Goal: Task Accomplishment & Management: Manage account settings

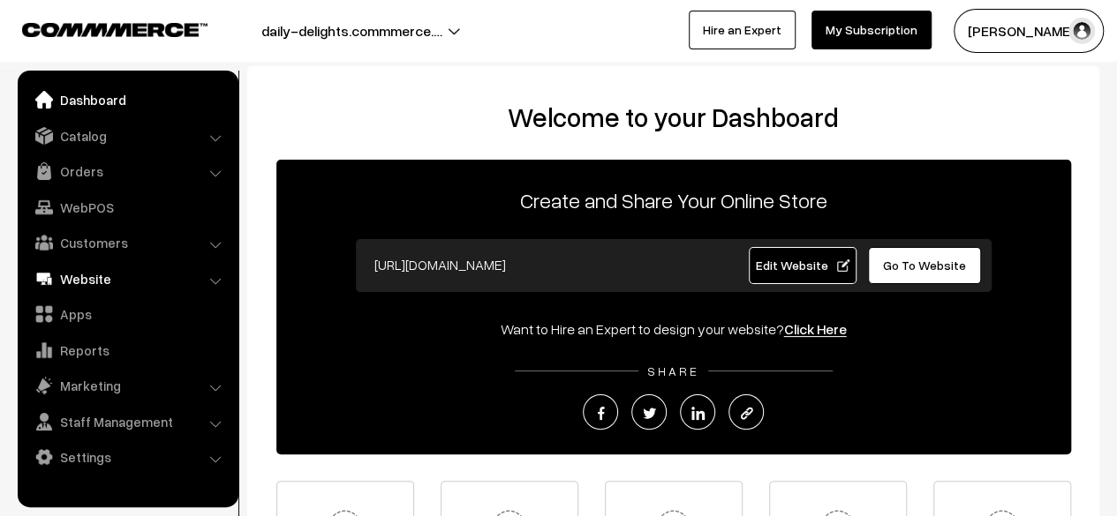
click at [79, 280] on link "Website" at bounding box center [127, 279] width 210 height 32
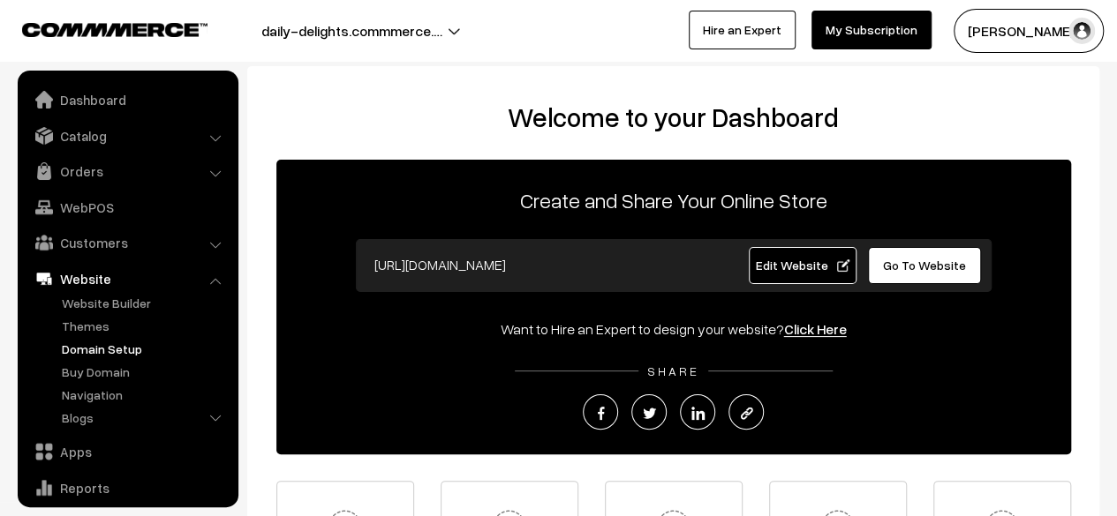
click at [92, 347] on link "Domain Setup" at bounding box center [144, 349] width 175 height 19
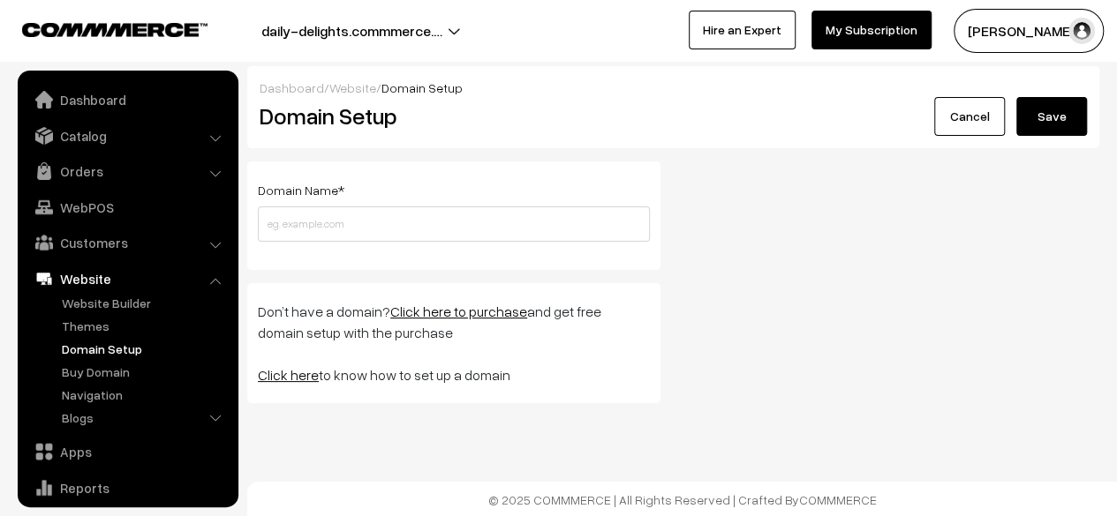
scroll to position [120, 0]
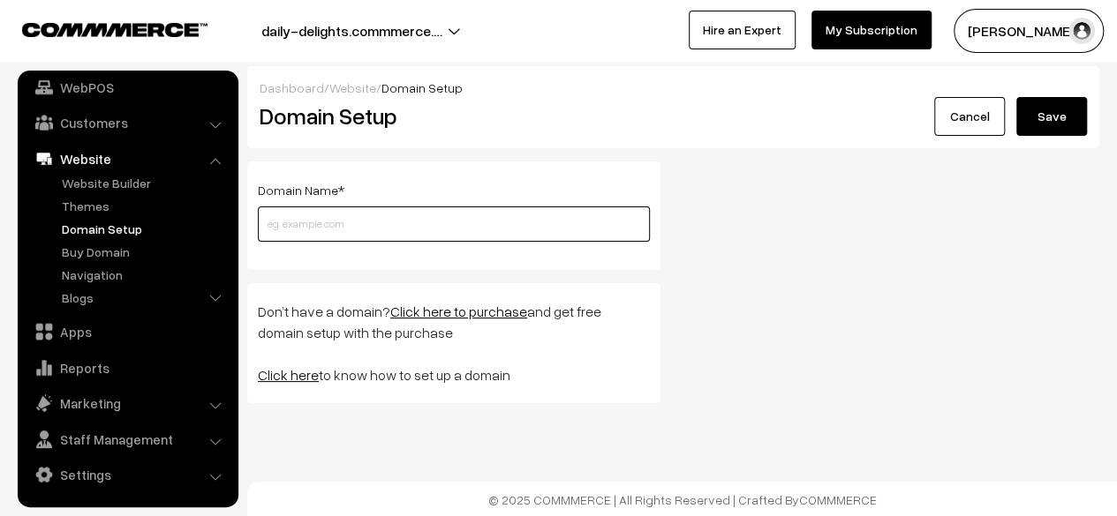
click at [322, 214] on input "text" at bounding box center [454, 224] width 392 height 35
paste input "[DOMAIN_NAME]"
type input "[DOMAIN_NAME]"
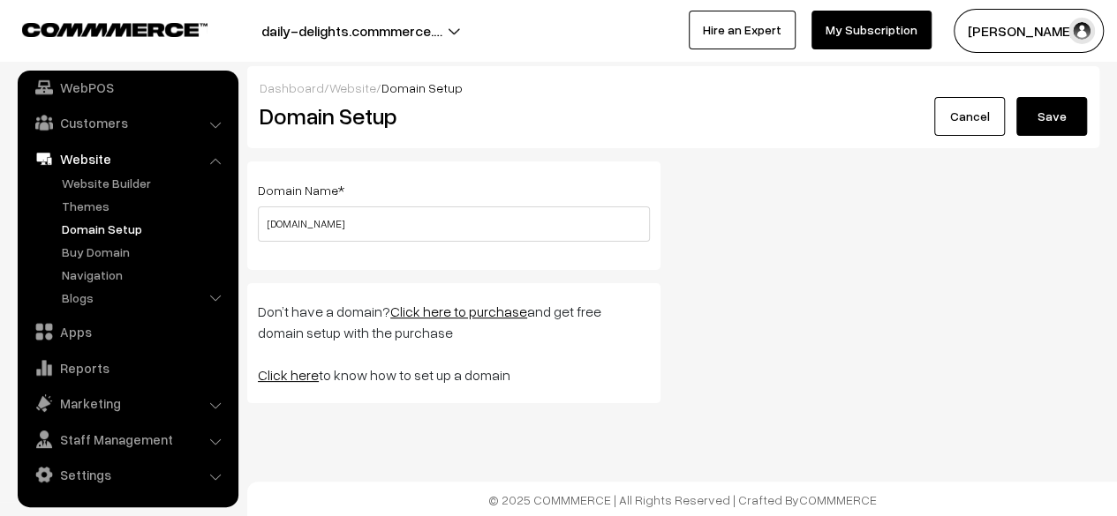
click at [1042, 115] on button "Save" at bounding box center [1051, 116] width 71 height 39
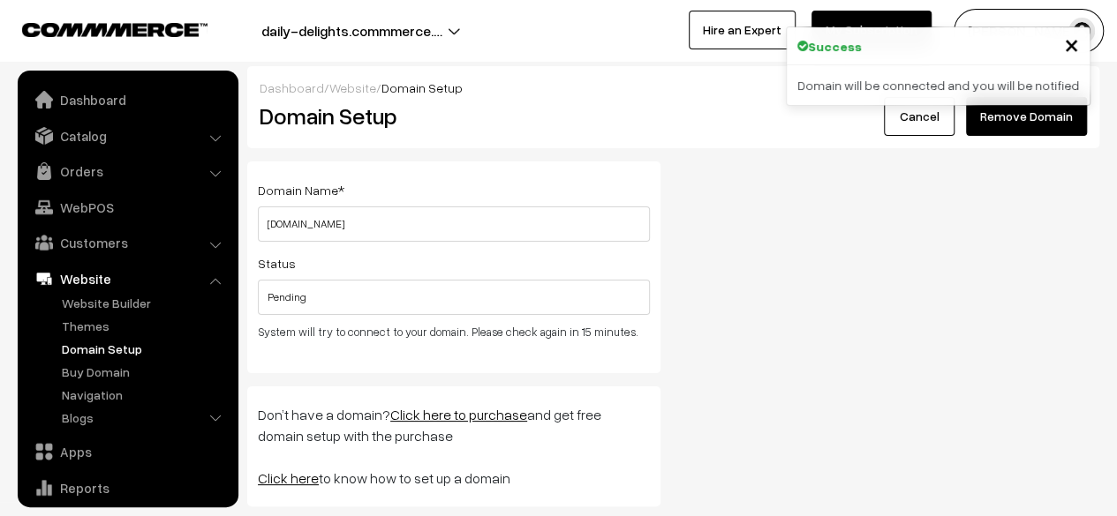
scroll to position [120, 0]
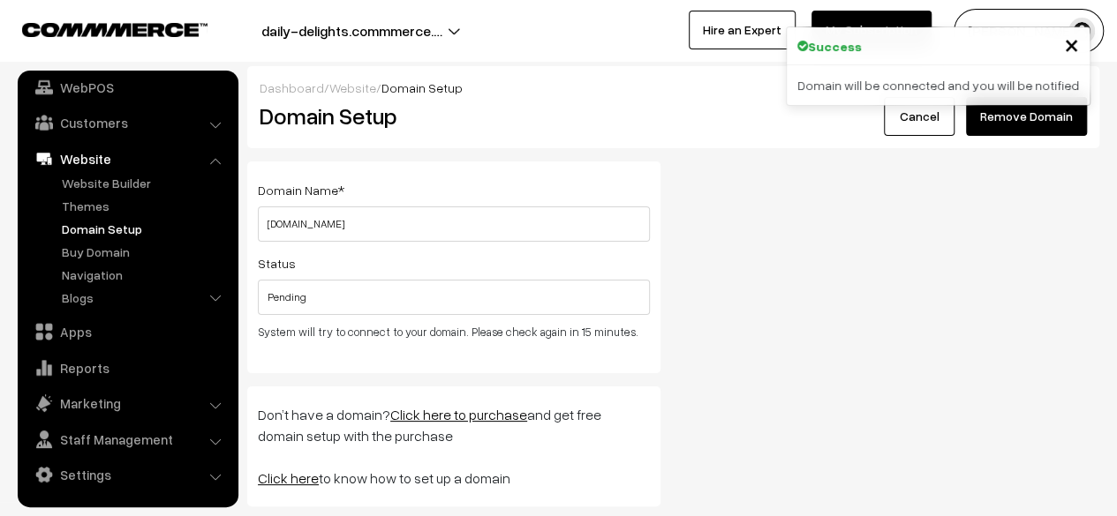
click at [1072, 42] on span "×" at bounding box center [1071, 43] width 15 height 33
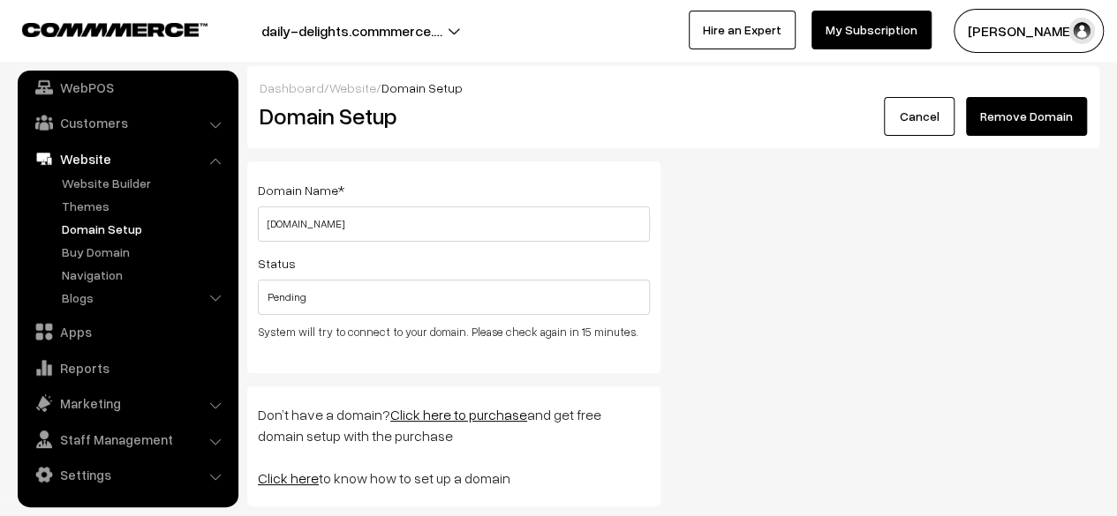
click at [318, 28] on button "daily-delights.commmerce.…" at bounding box center [351, 31] width 305 height 44
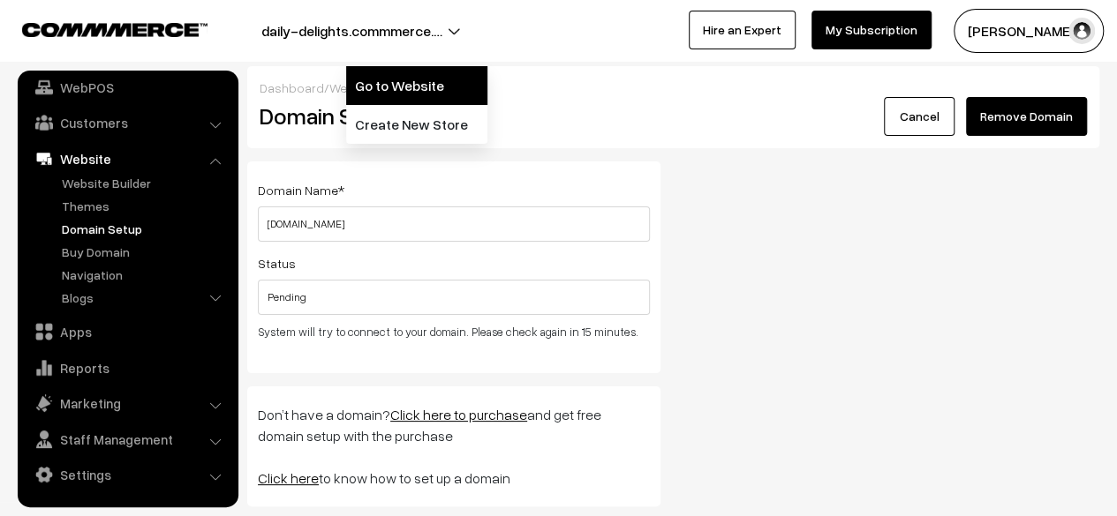
click at [384, 83] on link "Go to Website" at bounding box center [416, 85] width 141 height 39
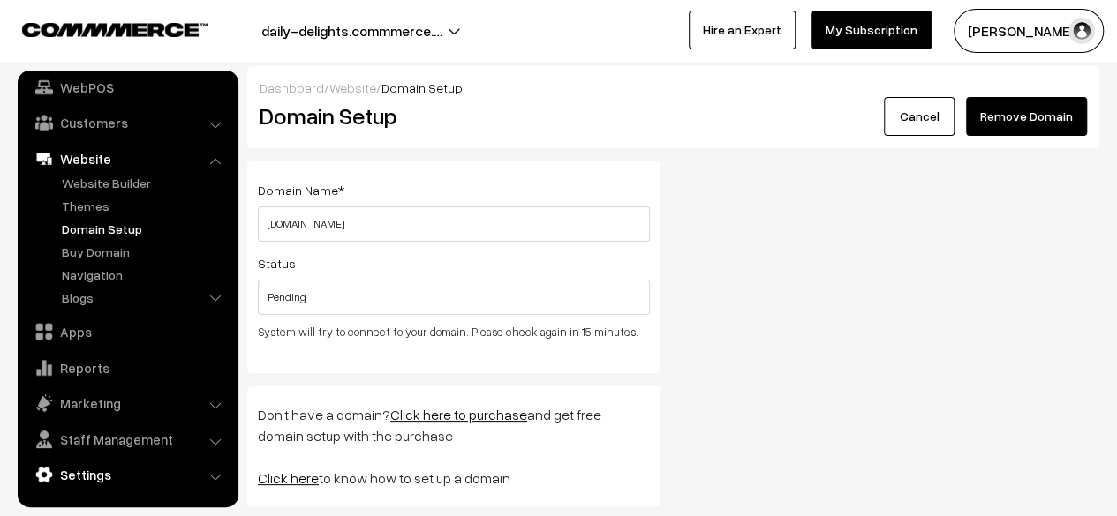
click at [87, 474] on link "Settings" at bounding box center [127, 475] width 210 height 32
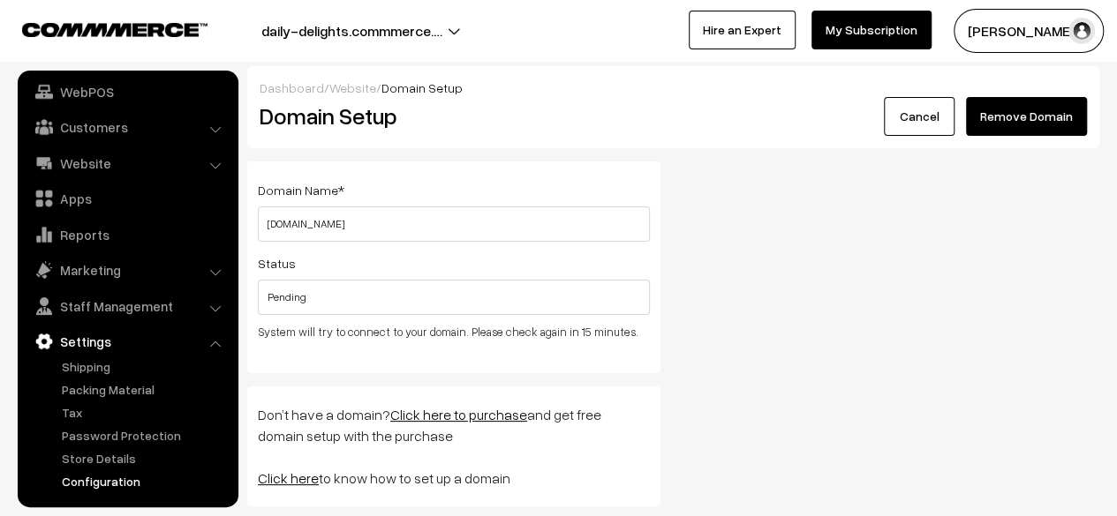
click at [117, 483] on link "Configuration" at bounding box center [144, 481] width 175 height 19
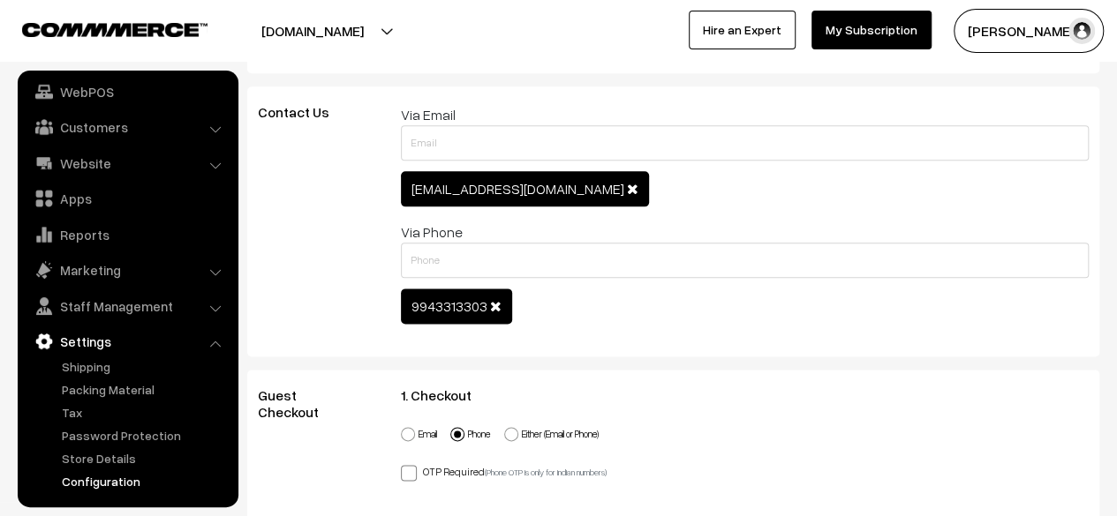
scroll to position [988, 0]
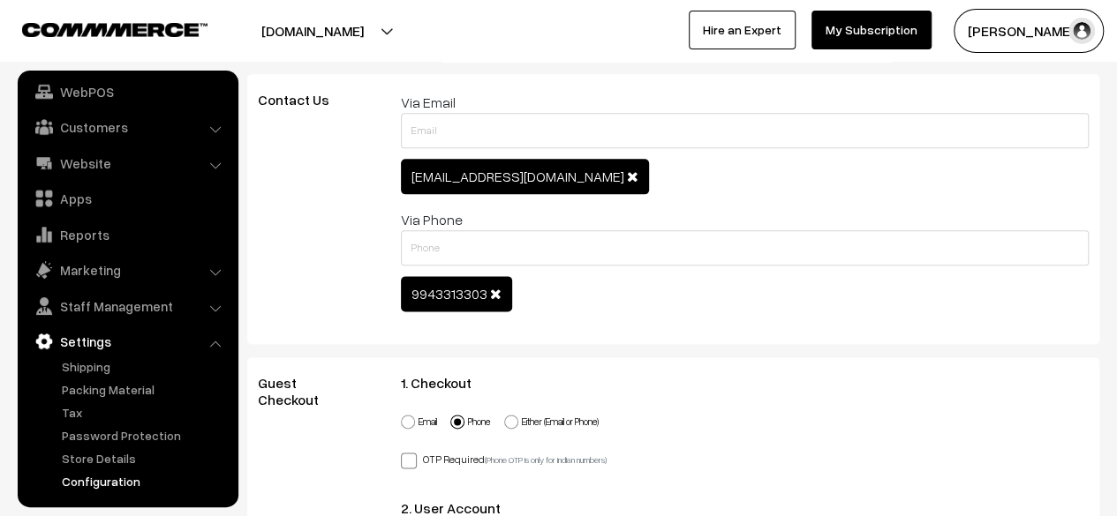
click at [627, 176] on span at bounding box center [632, 176] width 11 height 14
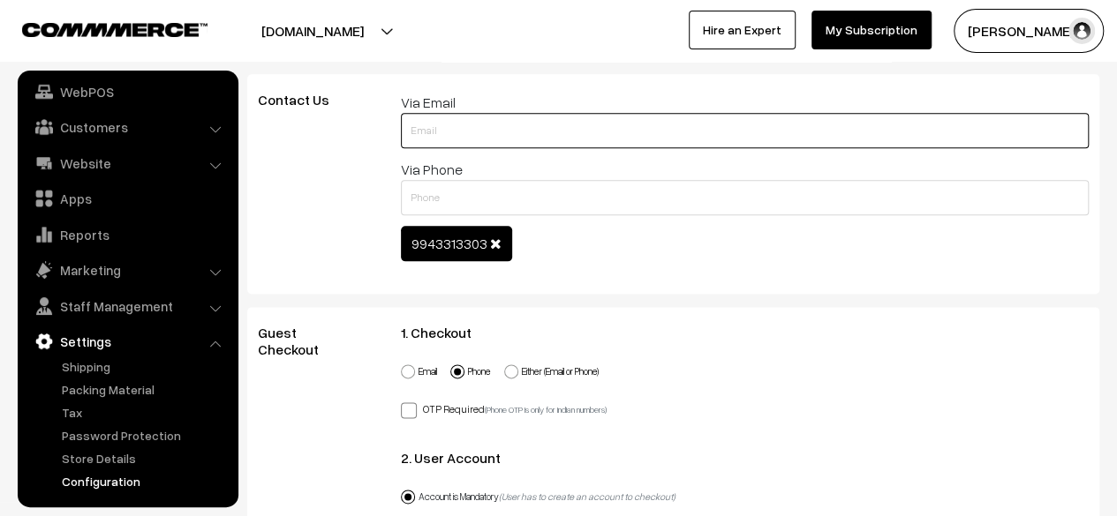
click at [508, 139] on input "text" at bounding box center [745, 130] width 688 height 35
type input "dailydelightsdd@gmail.com"
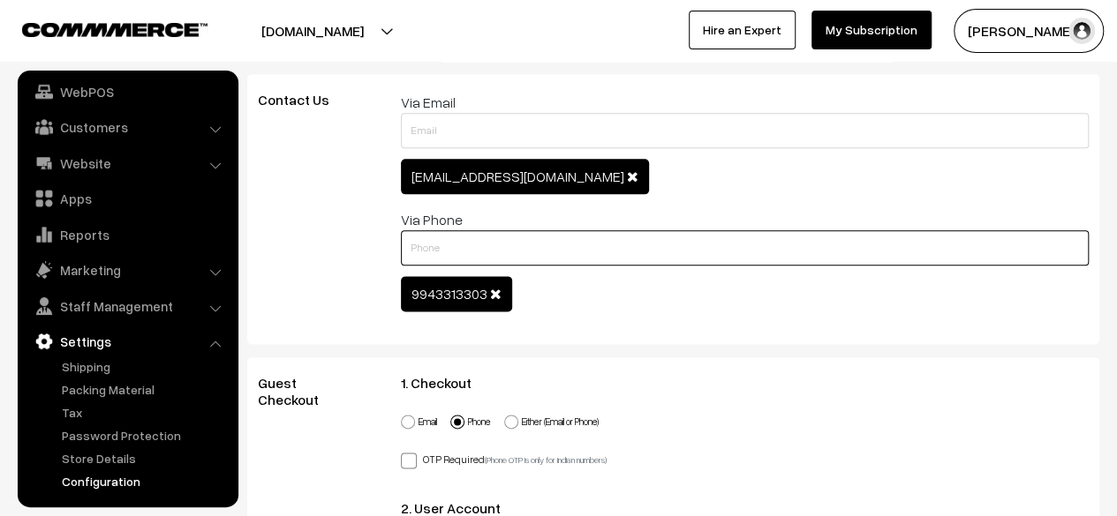
click at [486, 197] on div "Name Contact Form Via Email dailydelightsdd@gmail.com Name Contact Form Mobile …" at bounding box center [745, 209] width 714 height 235
type input "9884617689"
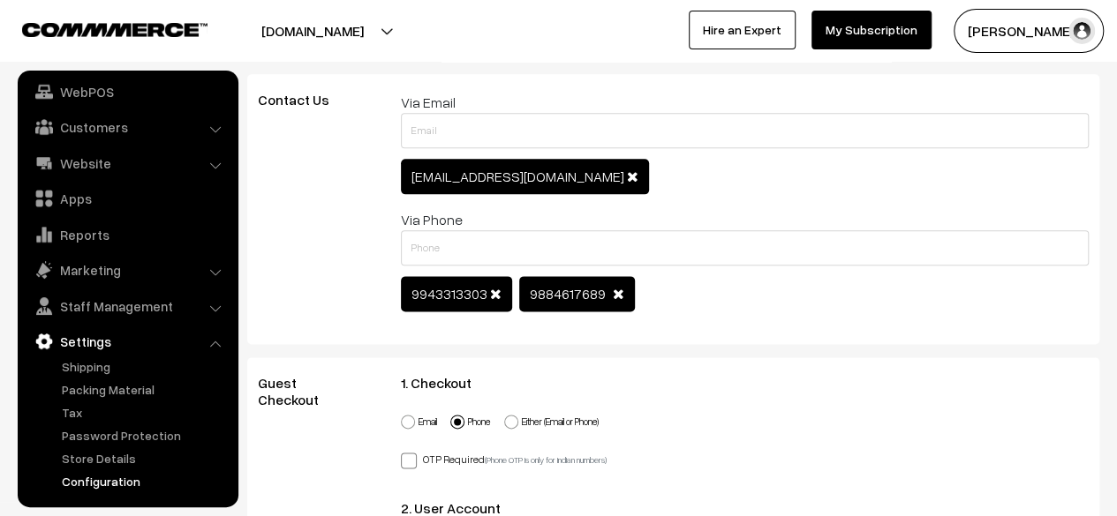
click at [608, 320] on div "Name Contact Form Via Email dailydelightsdd@gmail.com Name Contact Form Mobile …" at bounding box center [745, 209] width 714 height 235
click at [490, 290] on span at bounding box center [495, 294] width 11 height 14
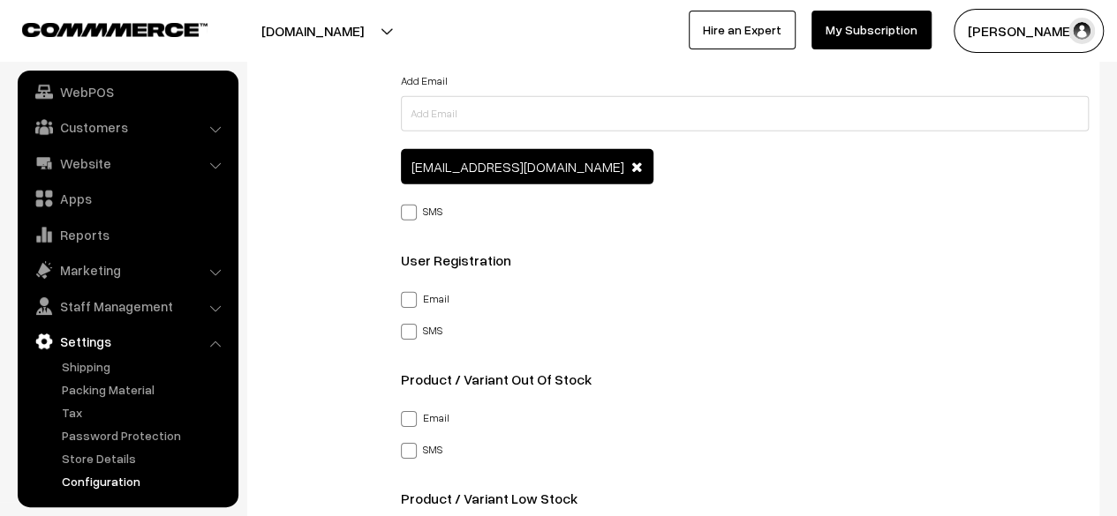
scroll to position [2646, 0]
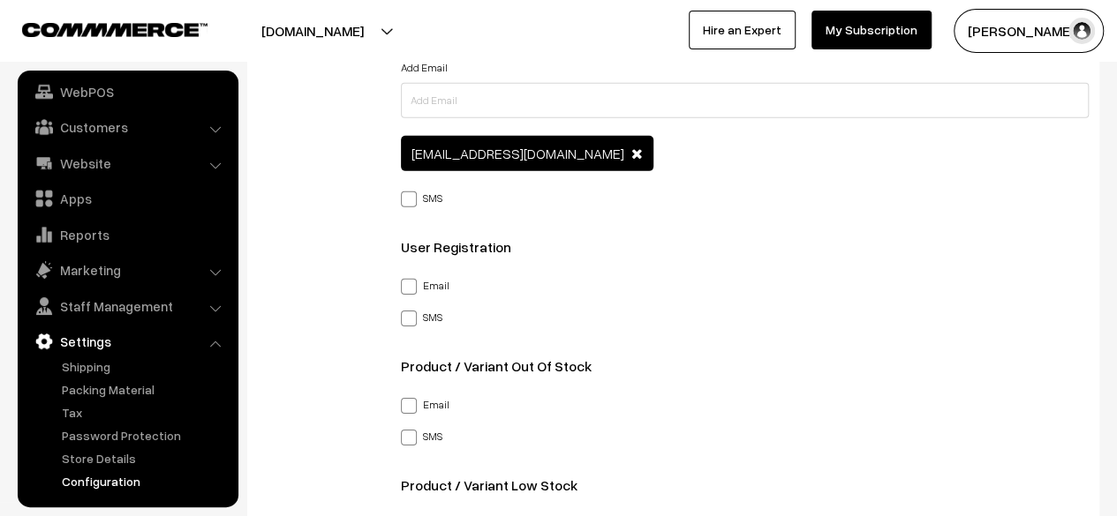
click at [618, 149] on span "karanavaradharajan@gmail.com" at bounding box center [527, 153] width 252 height 35
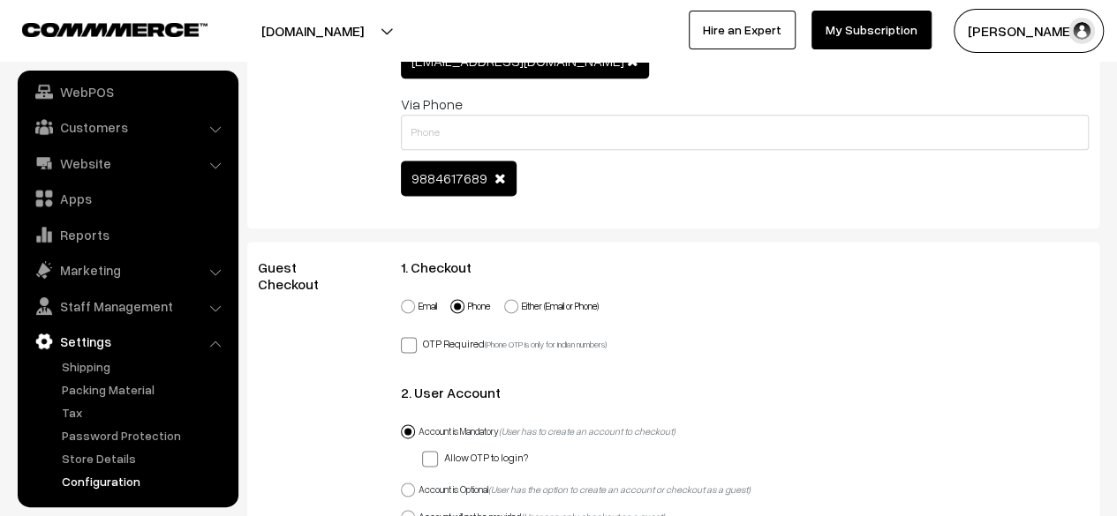
scroll to position [0, 0]
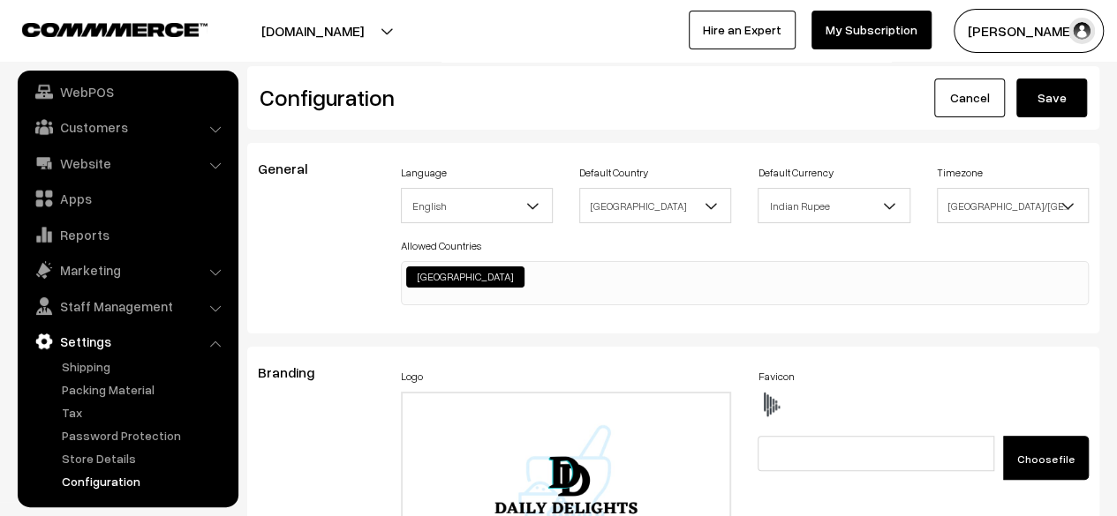
click at [1052, 102] on button "Save" at bounding box center [1051, 98] width 71 height 39
click at [107, 459] on link "Store Details" at bounding box center [144, 458] width 175 height 19
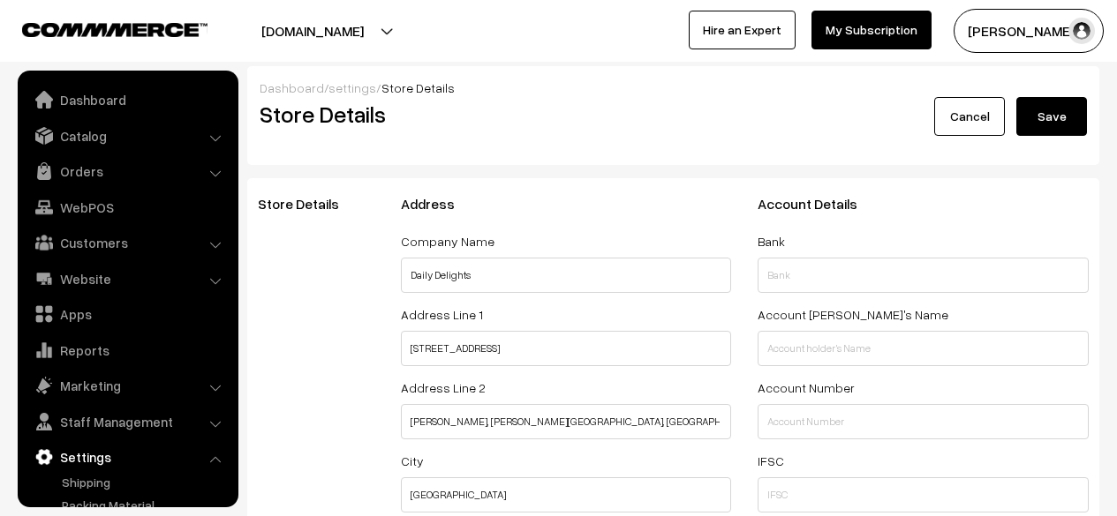
select select "99"
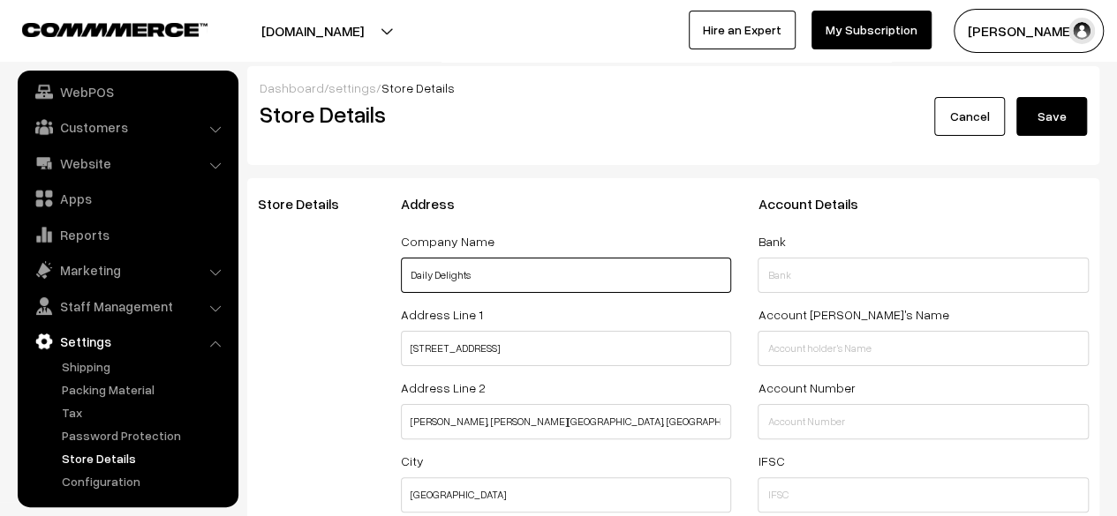
click at [526, 275] on input "Daily Delights" at bounding box center [566, 275] width 331 height 35
type input "D"
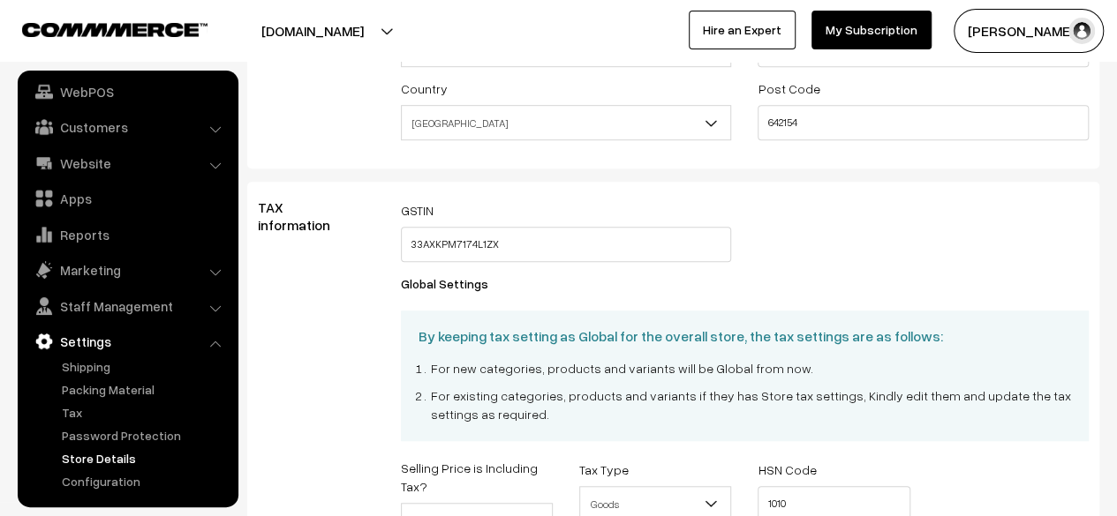
scroll to position [0, 0]
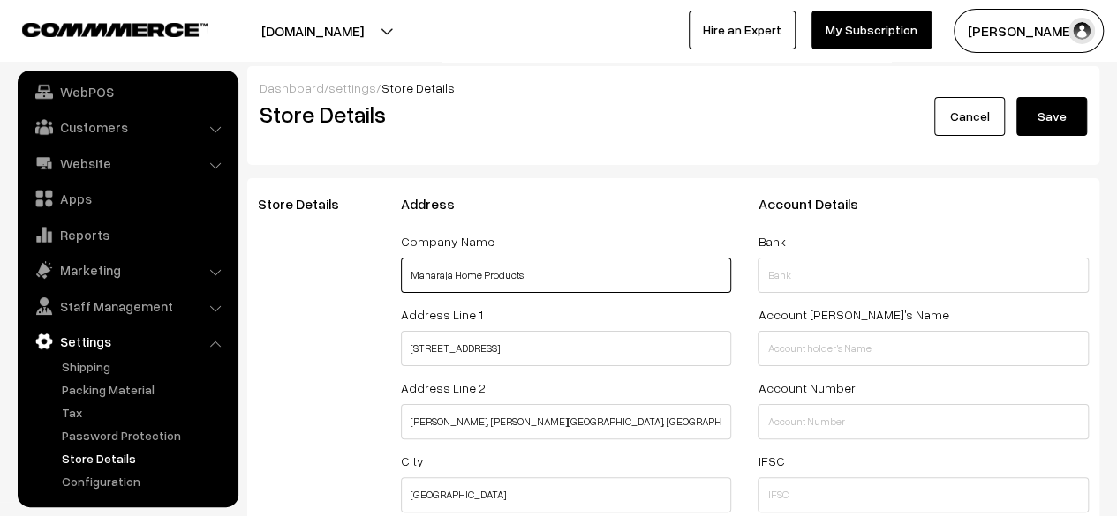
type input "Maharaja Home Products"
click at [1029, 117] on button "Save" at bounding box center [1051, 116] width 71 height 39
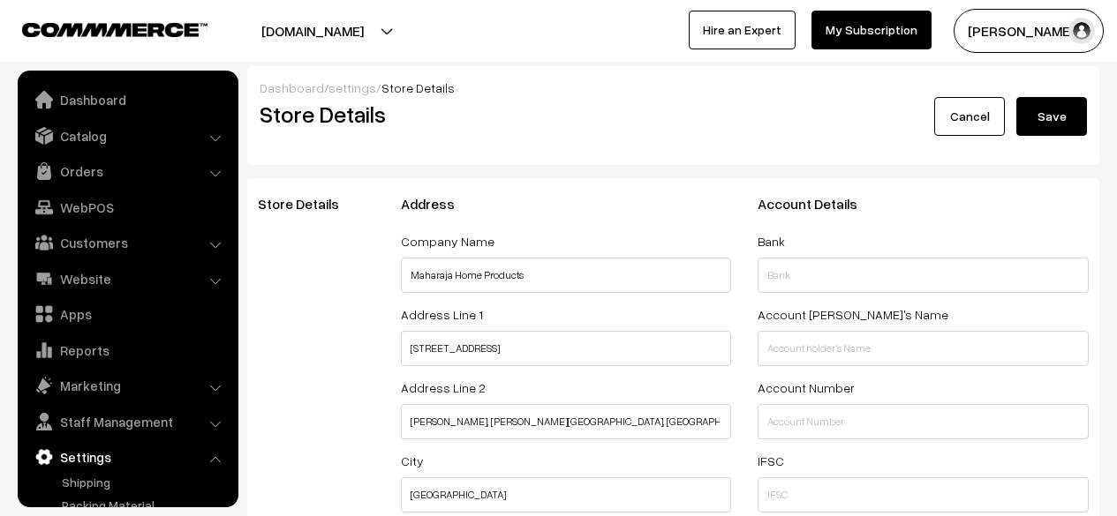
select select "99"
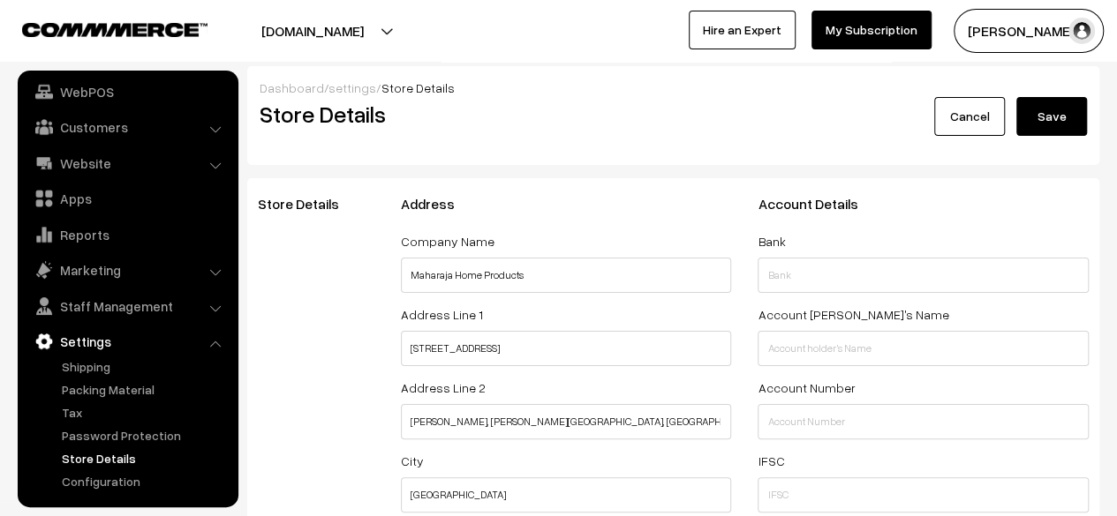
click at [1029, 117] on button "Save" at bounding box center [1051, 116] width 71 height 39
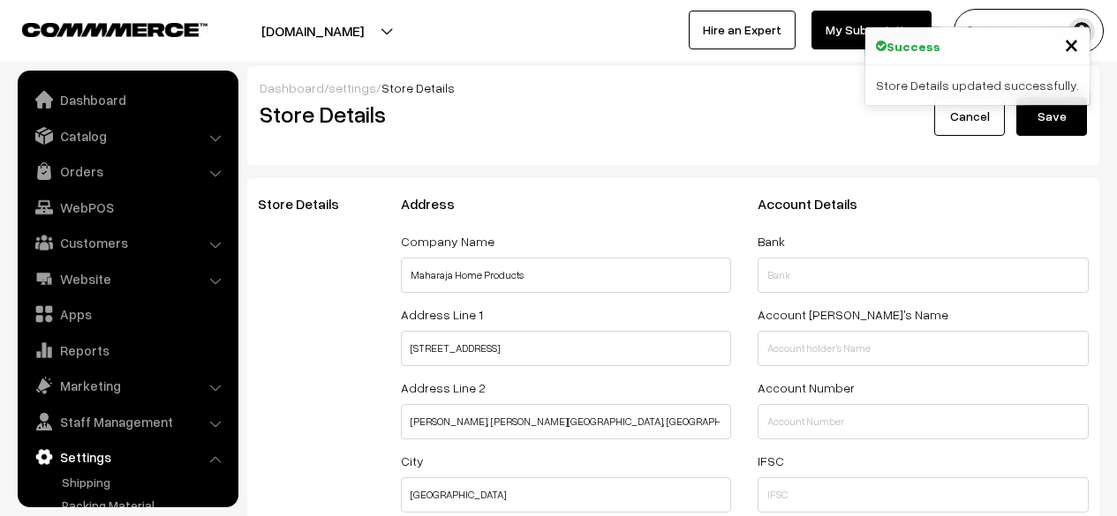
select select "99"
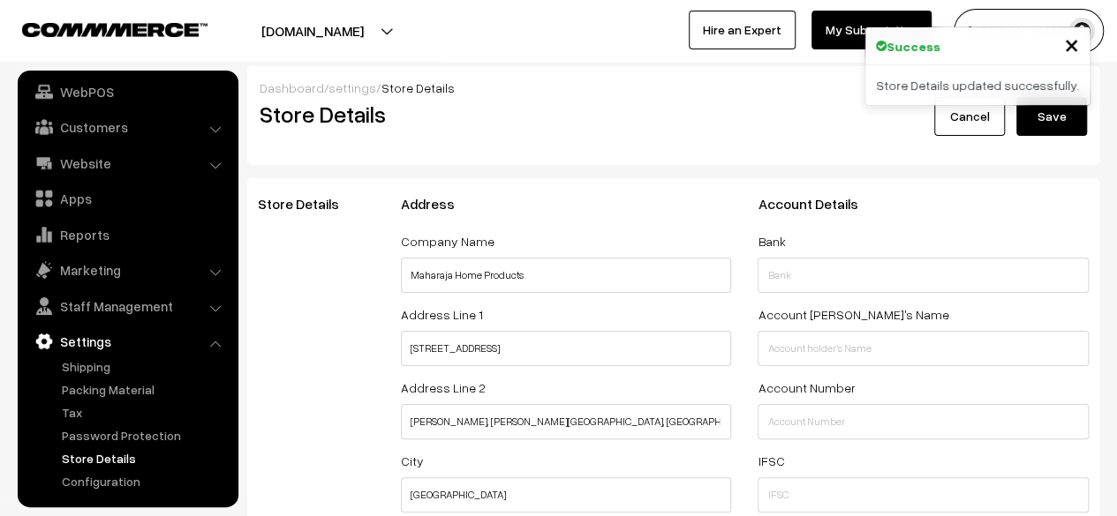
click at [1079, 39] on div "Success ×" at bounding box center [977, 46] width 224 height 38
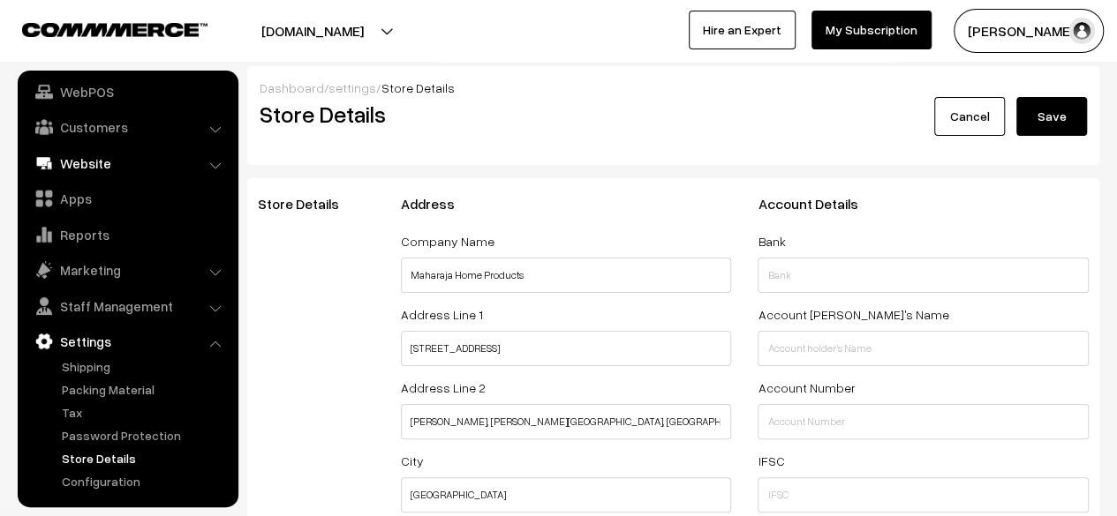
click at [93, 158] on link "Website" at bounding box center [127, 163] width 210 height 32
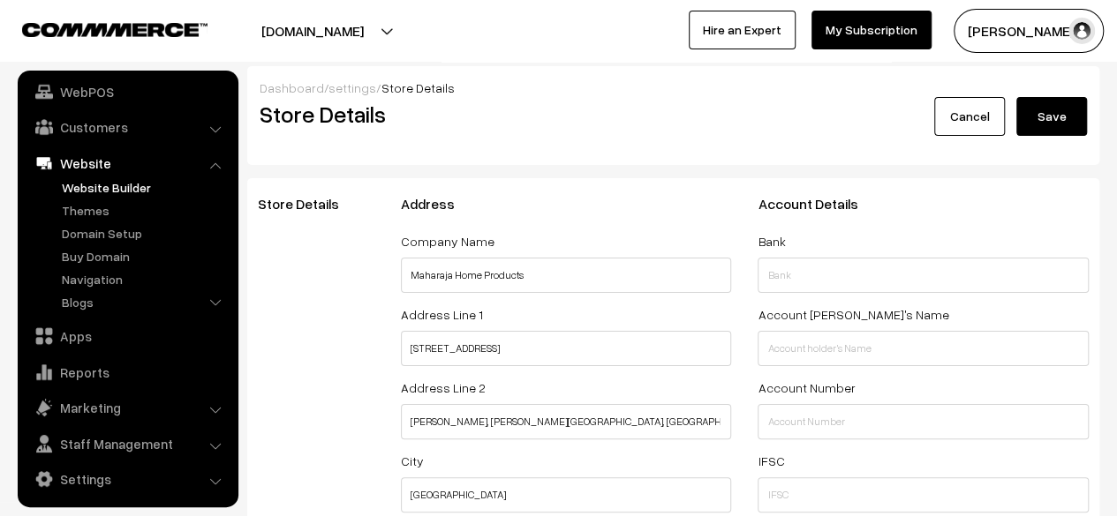
click at [111, 184] on link "Website Builder" at bounding box center [144, 187] width 175 height 19
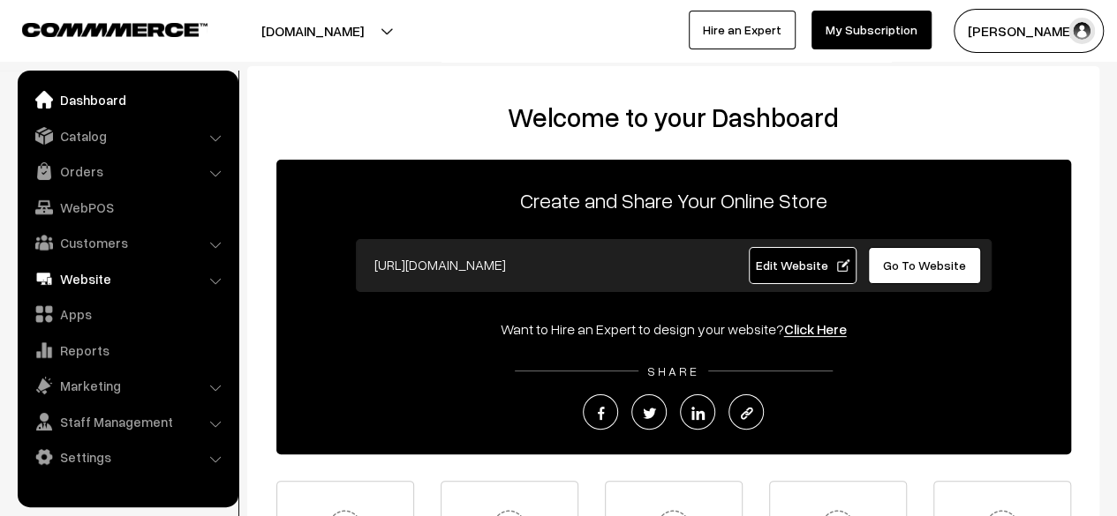
click at [105, 282] on link "Website" at bounding box center [127, 279] width 210 height 32
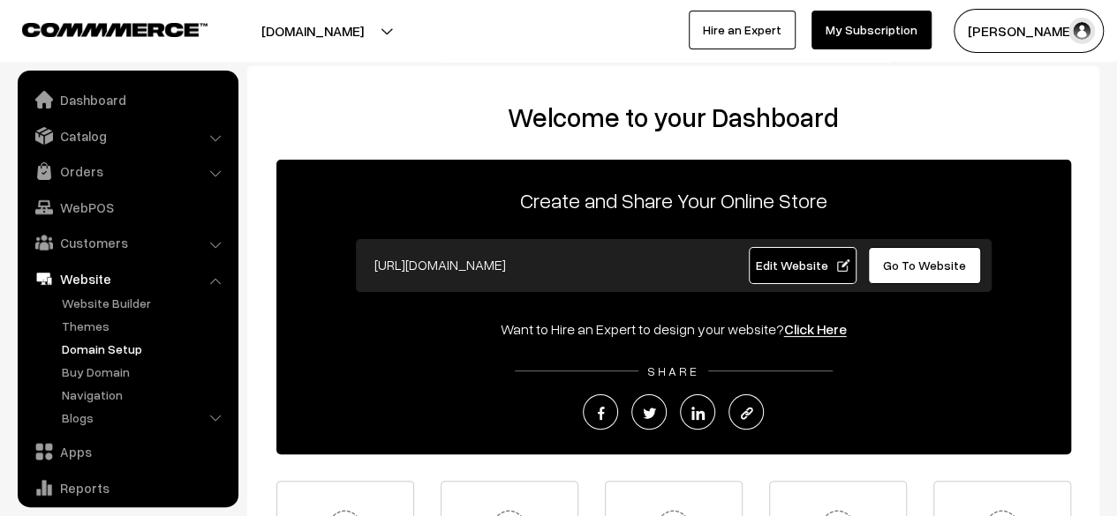
click at [95, 346] on link "Domain Setup" at bounding box center [144, 349] width 175 height 19
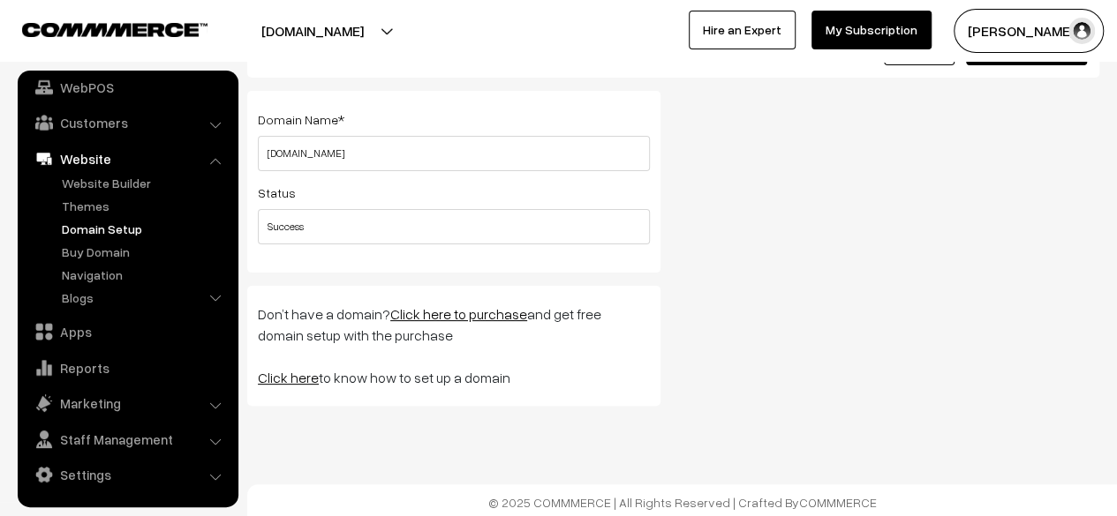
scroll to position [74, 0]
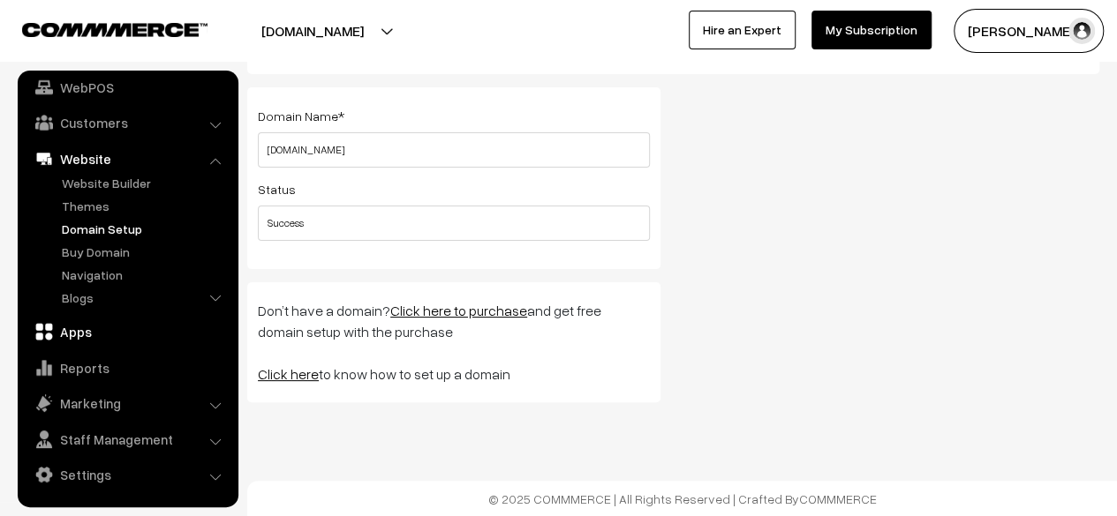
click at [81, 330] on link "Apps" at bounding box center [127, 332] width 210 height 32
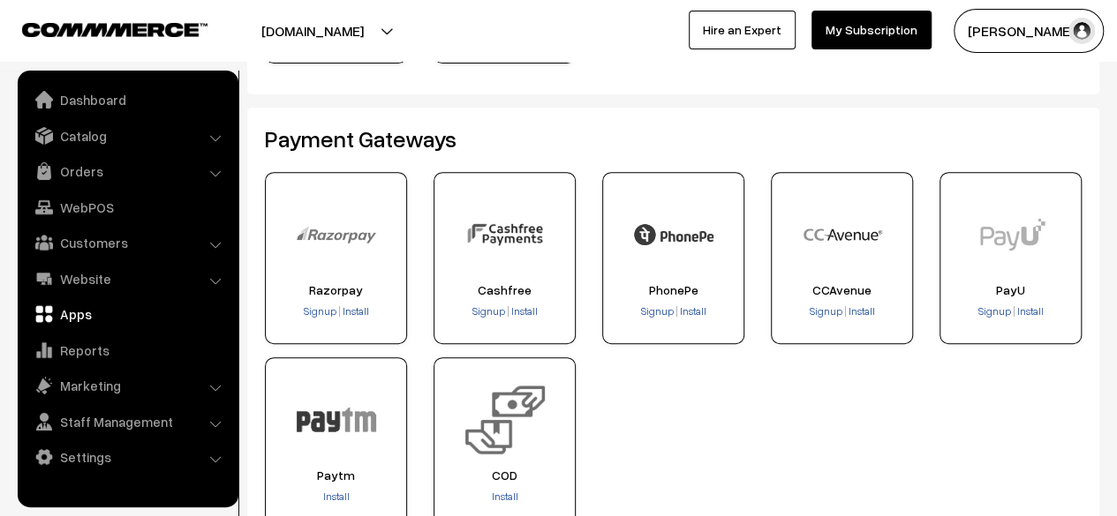
scroll to position [292, 0]
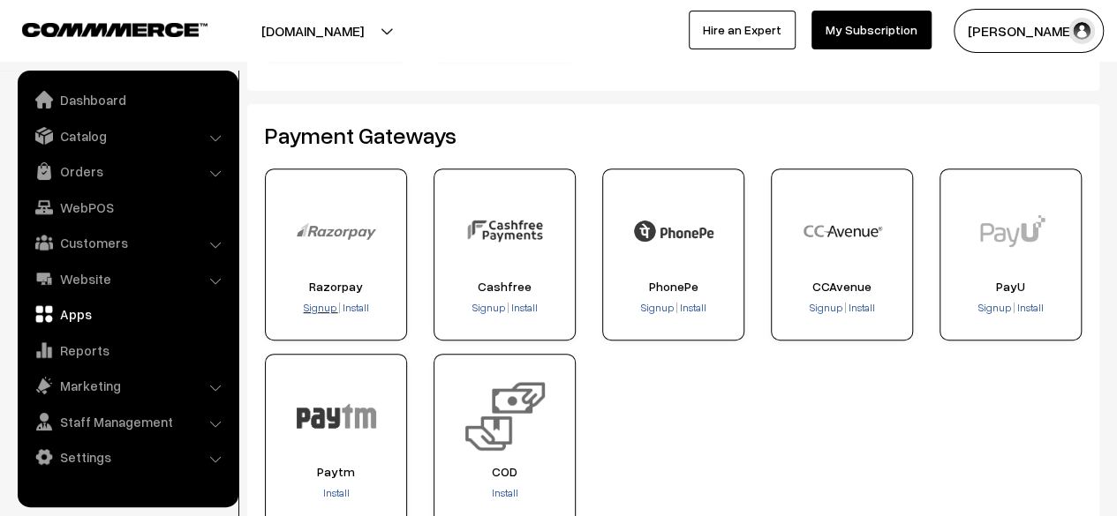
click at [318, 307] on span "Signup" at bounding box center [320, 307] width 33 height 13
